Goal: Task Accomplishment & Management: Complete application form

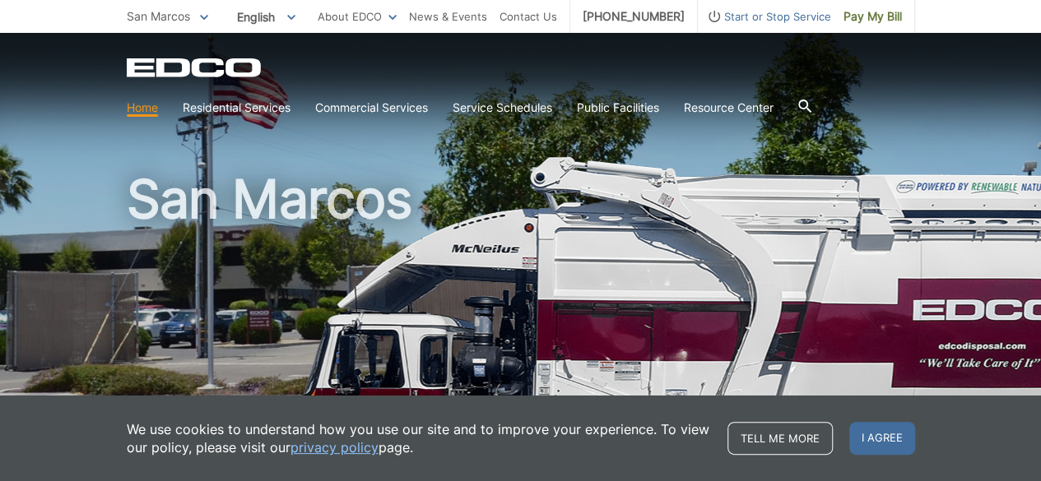
click at [712, 83] on div "EDCO Logo Home Residential Services Curbside Pickup Recycling Organic Recycling…" at bounding box center [521, 91] width 788 height 66
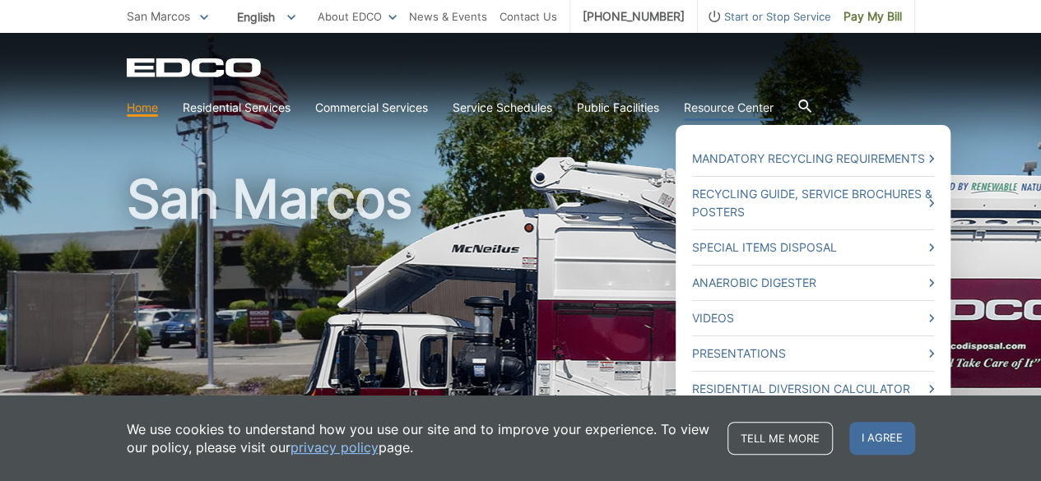
click at [714, 106] on link "Resource Center" at bounding box center [729, 108] width 90 height 18
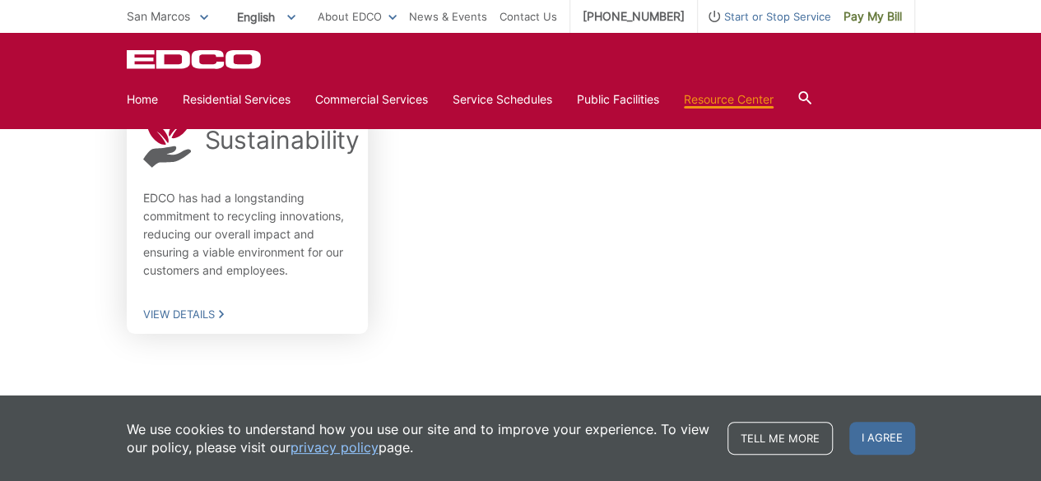
scroll to position [1258, 0]
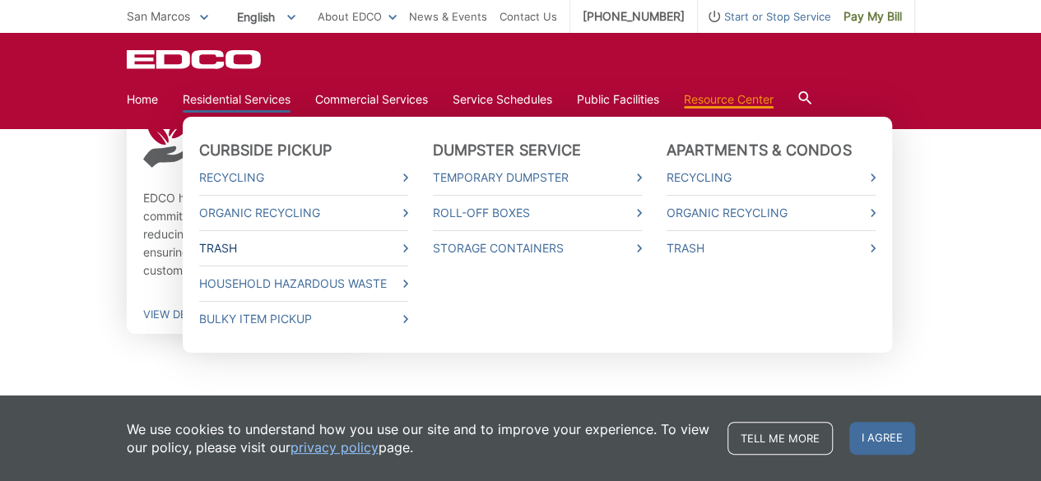
click at [407, 248] on icon at bounding box center [405, 248] width 5 height 8
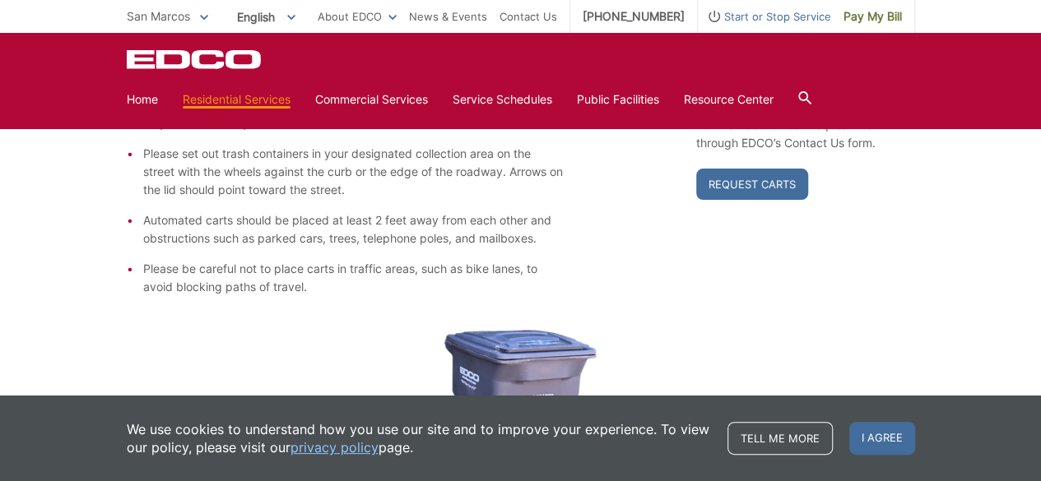
scroll to position [226, 0]
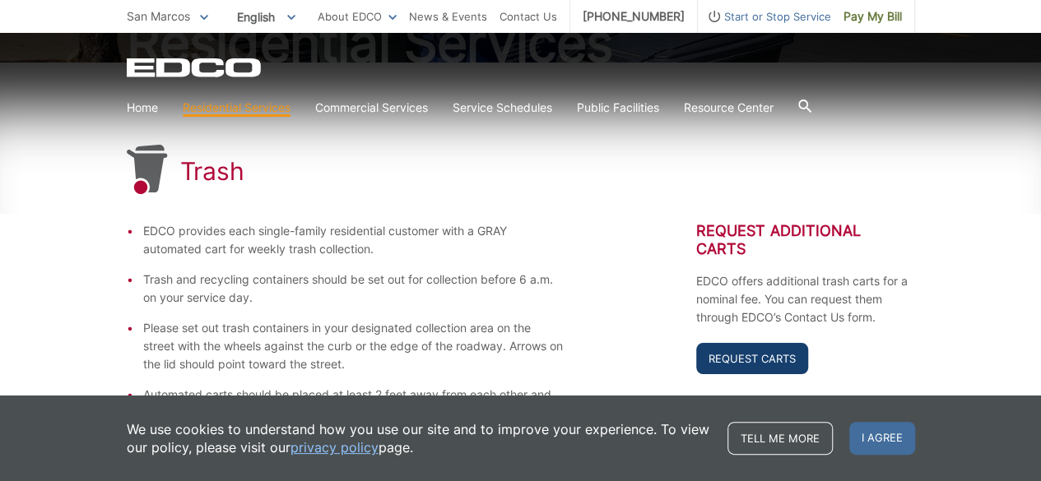
click at [711, 356] on link "Request Carts" at bounding box center [752, 358] width 112 height 31
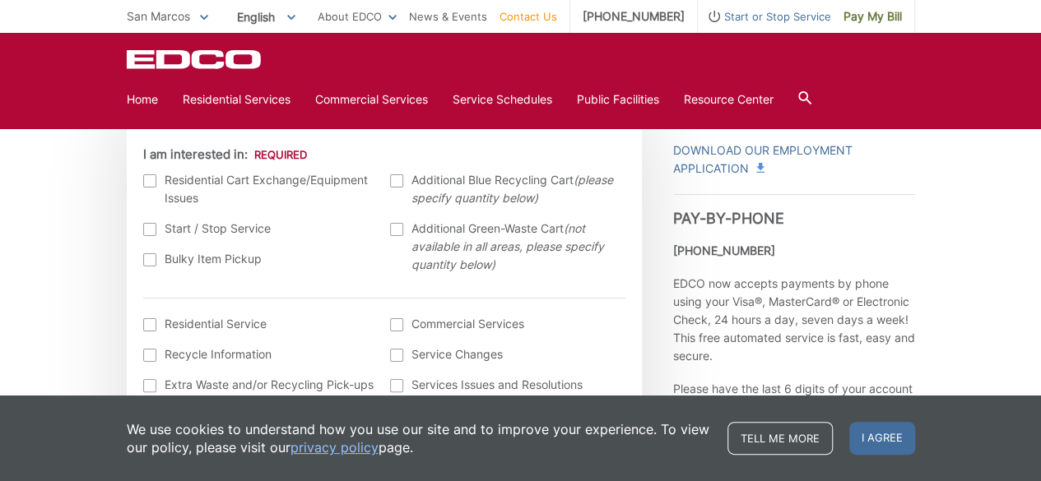
scroll to position [494, 0]
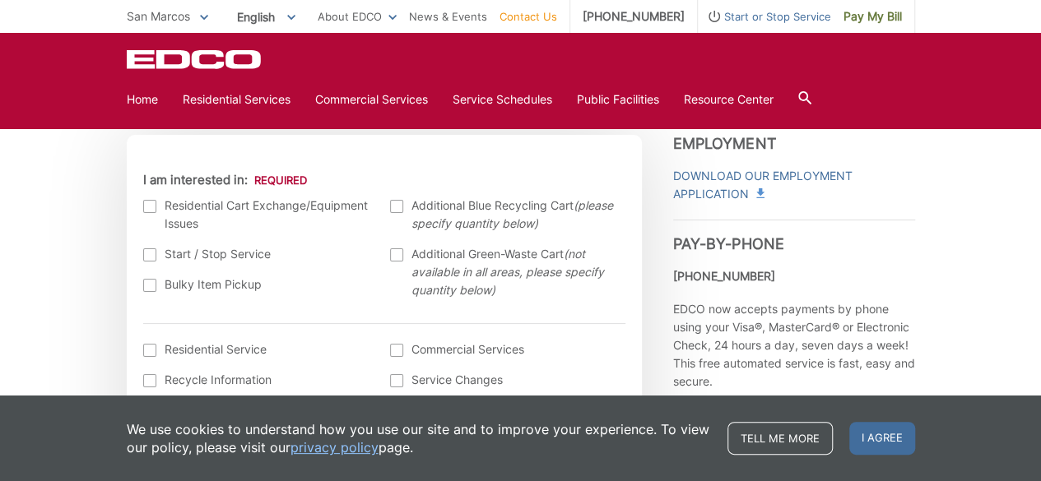
click at [151, 209] on div at bounding box center [149, 206] width 13 height 13
click at [0, 0] on input "I am interested in:" at bounding box center [0, 0] width 0 height 0
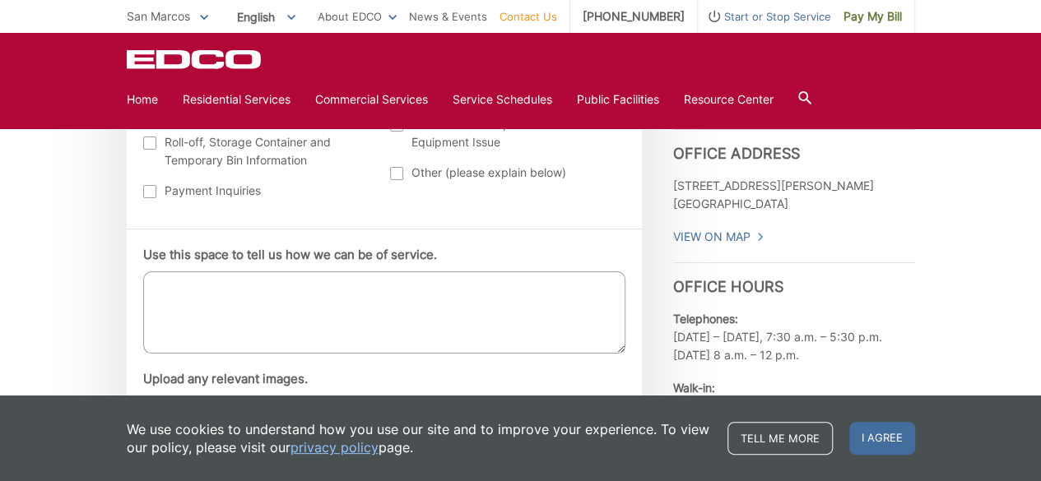
scroll to position [905, 0]
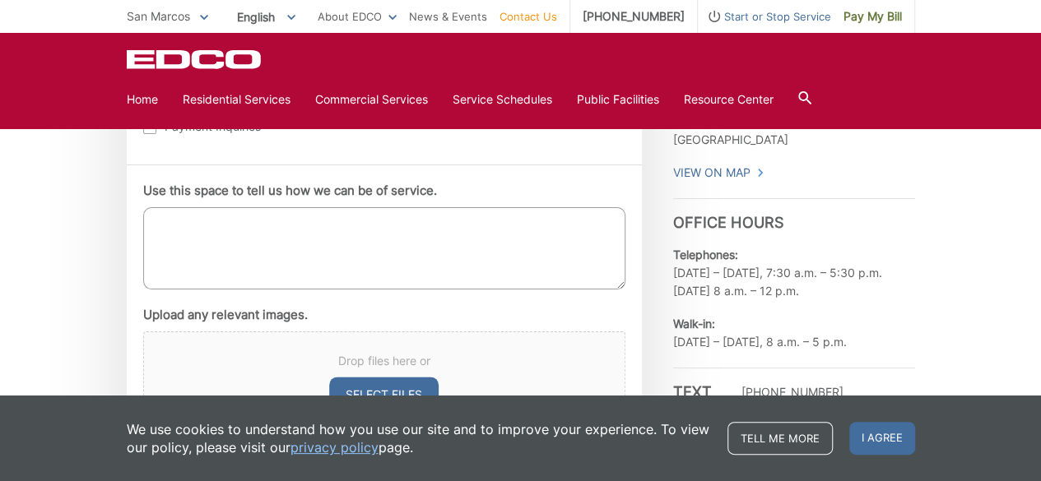
click at [188, 226] on textarea "Use this space to tell us how we can be of service." at bounding box center [384, 248] width 482 height 82
type textarea "o"
click at [173, 226] on textarea "Oue gray waster container" at bounding box center [384, 248] width 482 height 82
click at [309, 217] on textarea "Our gray waster container" at bounding box center [384, 248] width 482 height 82
click at [179, 222] on textarea "Our gray waster container has been damaged by the pickup truck and needs replac…" at bounding box center [384, 248] width 482 height 82
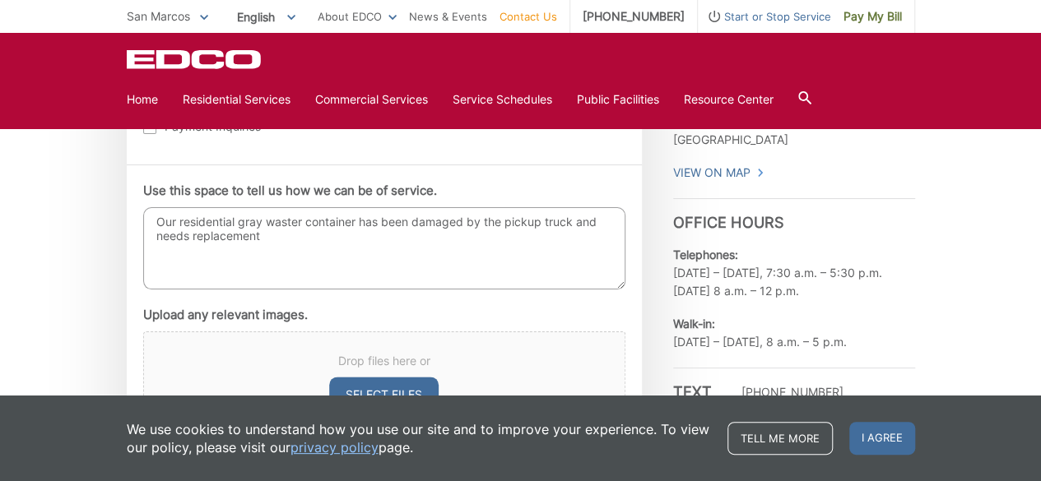
drag, startPoint x: 263, startPoint y: 216, endPoint x: 230, endPoint y: 223, distance: 32.8
click at [237, 222] on textarea "Our residential gray waster container has been damaged by the pickup truck and …" at bounding box center [384, 248] width 482 height 82
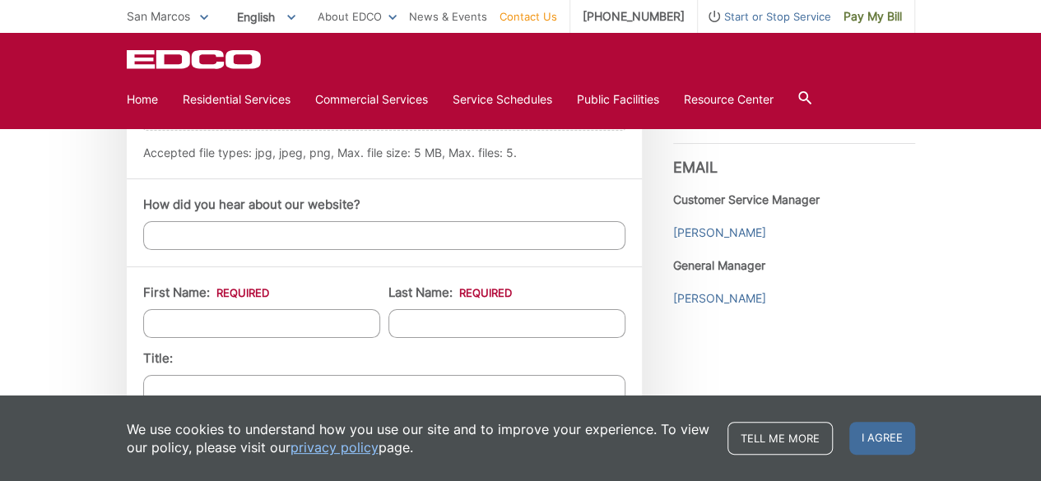
scroll to position [1235, 0]
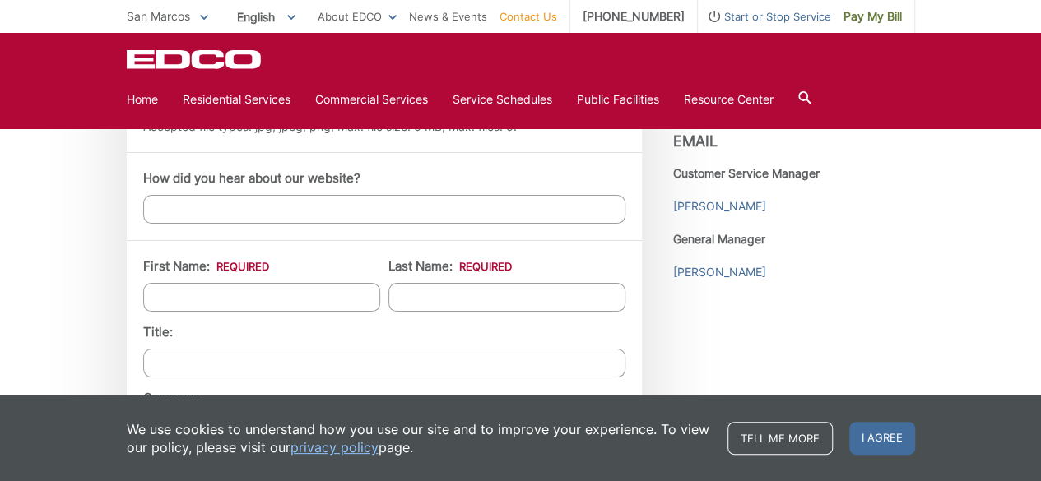
type textarea "Our residential GRAY waster container has been damaged by the pickup truck and …"
click at [258, 207] on input "How did you hear about our website?" at bounding box center [384, 209] width 482 height 29
type input "EDCO SERVICES OUR HOME"
click at [223, 291] on input "First Name: *" at bounding box center [261, 297] width 237 height 29
type input "gilbert"
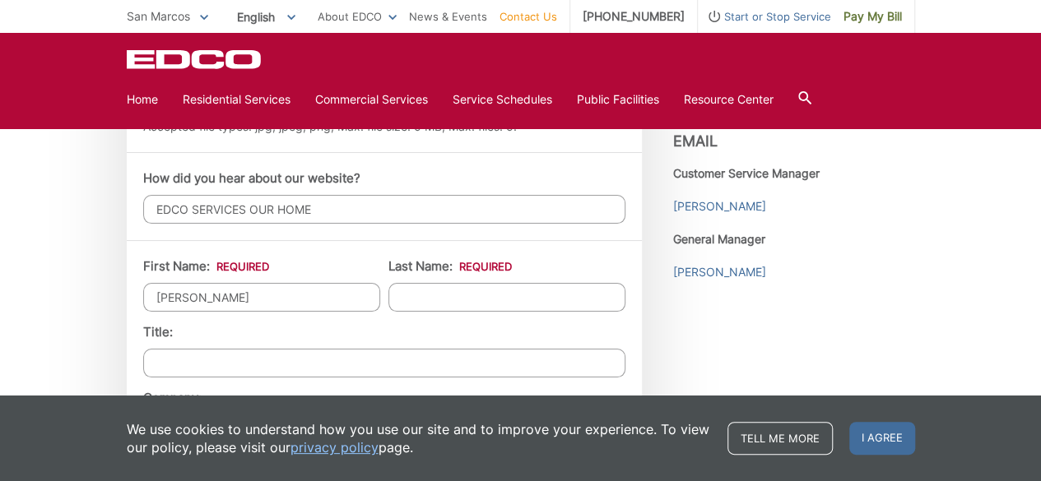
type input "hooper"
type input "banpago"
type input "2086 Oak Leaf Court"
type input "Vista"
type input "92081"
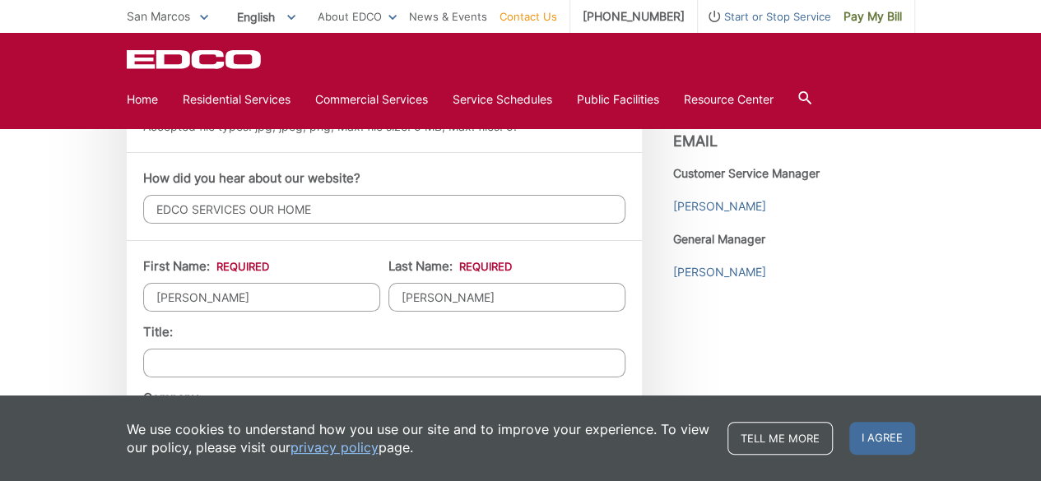
type input "9494335051"
type input "ghooper@banpago.com"
type input "(949) 433-5051"
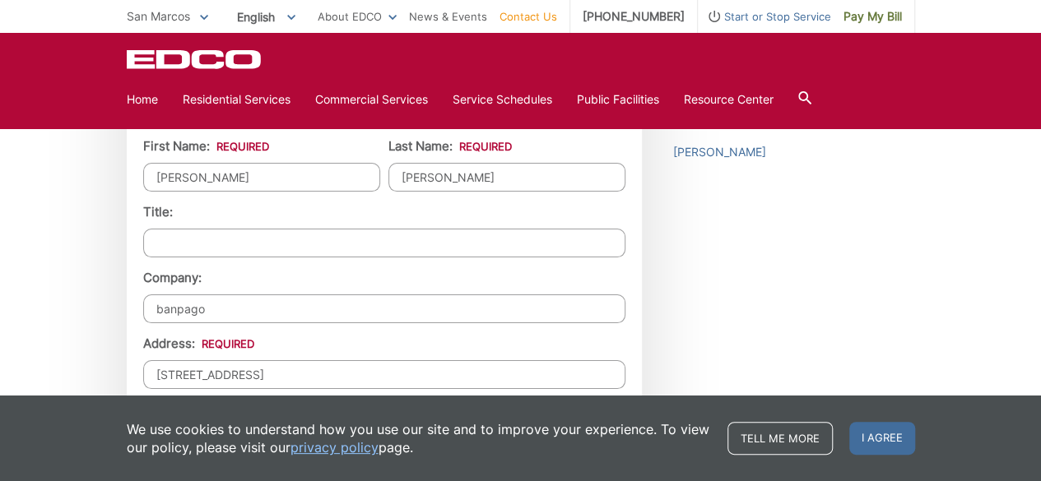
scroll to position [1399, 0]
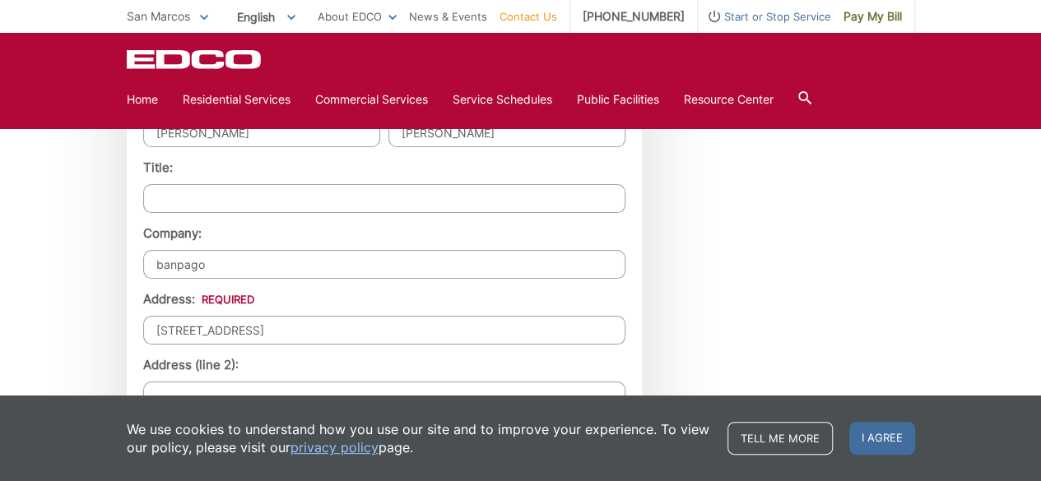
drag, startPoint x: 207, startPoint y: 258, endPoint x: 148, endPoint y: 259, distance: 59.3
click at [148, 259] on input "banpago" at bounding box center [384, 264] width 482 height 29
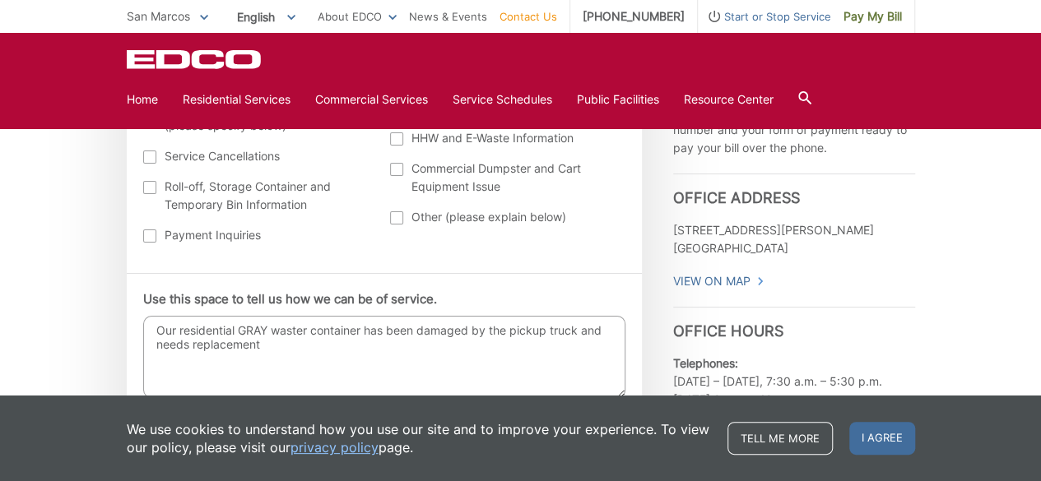
scroll to position [823, 0]
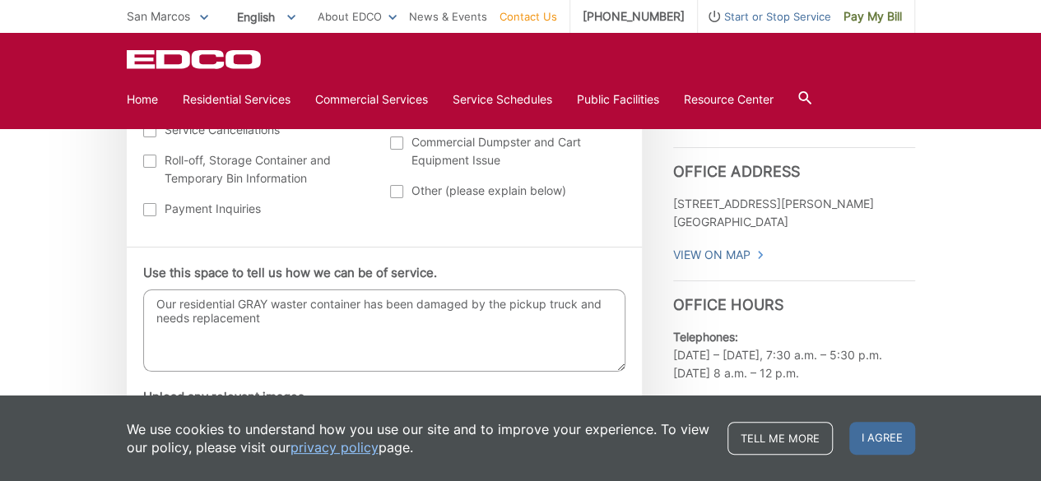
click at [305, 305] on textarea "Our residential GRAY waster container has been damaged by the pickup truck and …" at bounding box center [384, 331] width 482 height 82
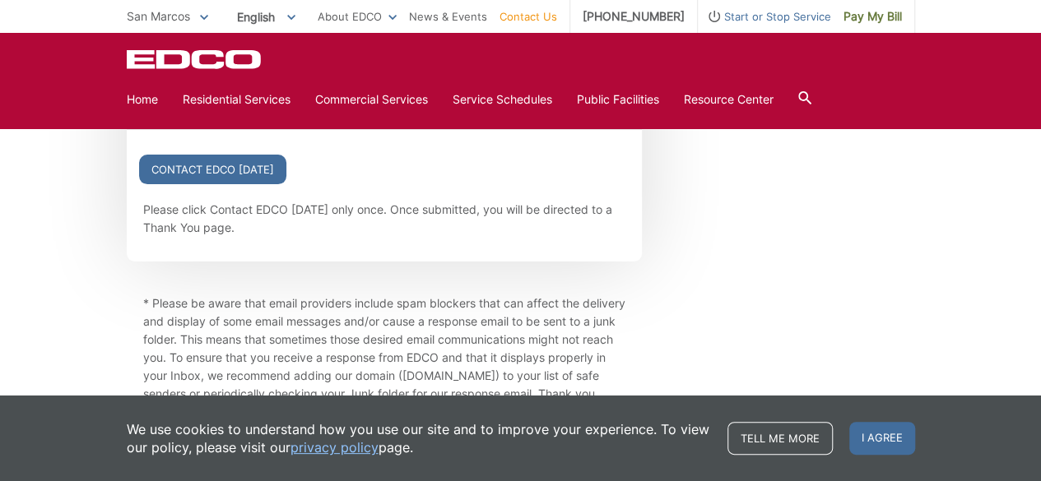
scroll to position [2058, 0]
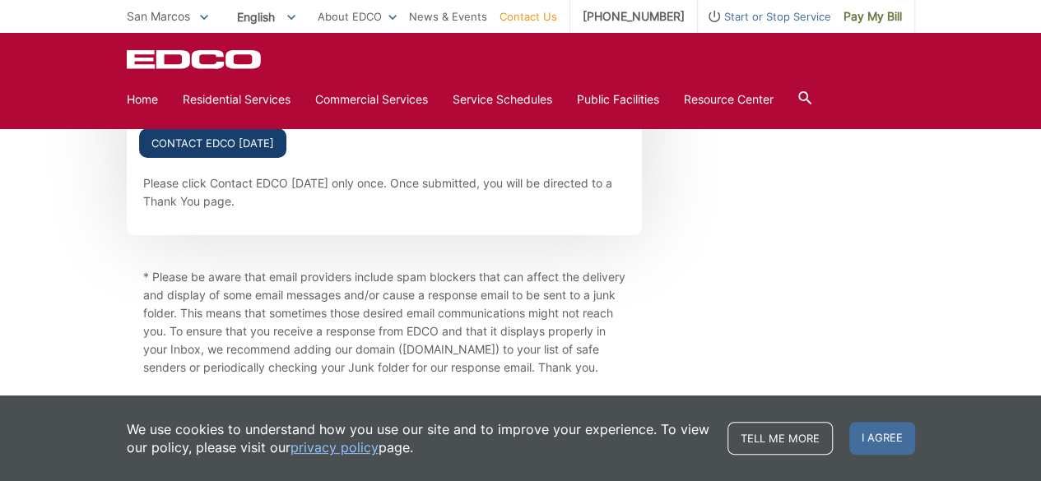
type textarea "Our residential GRAY waste container has been damaged by the pickup truck and n…"
click at [204, 137] on input "Contact EDCO Today" at bounding box center [212, 143] width 147 height 30
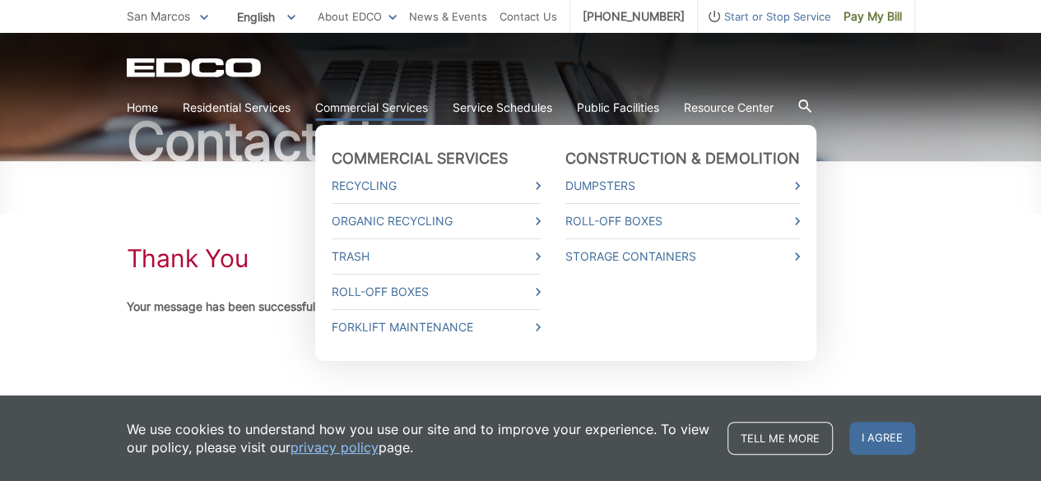
scroll to position [127, 0]
